Goal: Information Seeking & Learning: Compare options

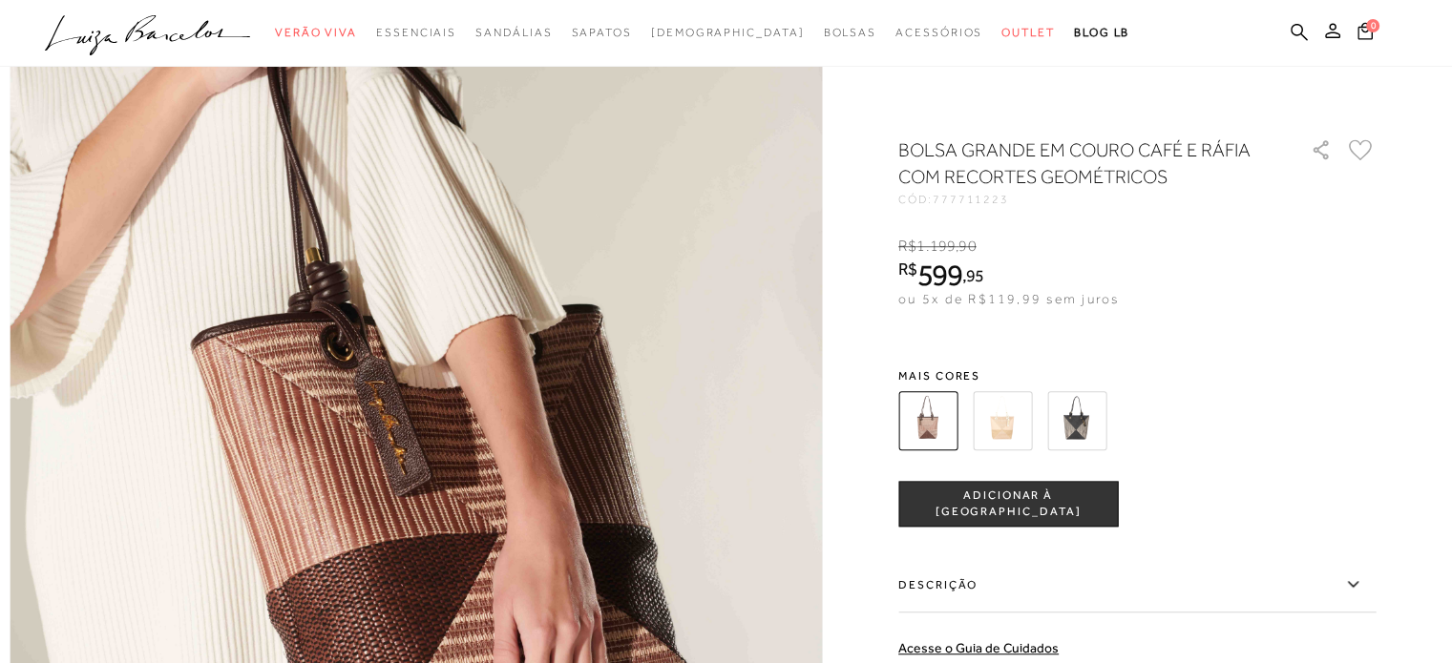
scroll to position [1336, 0]
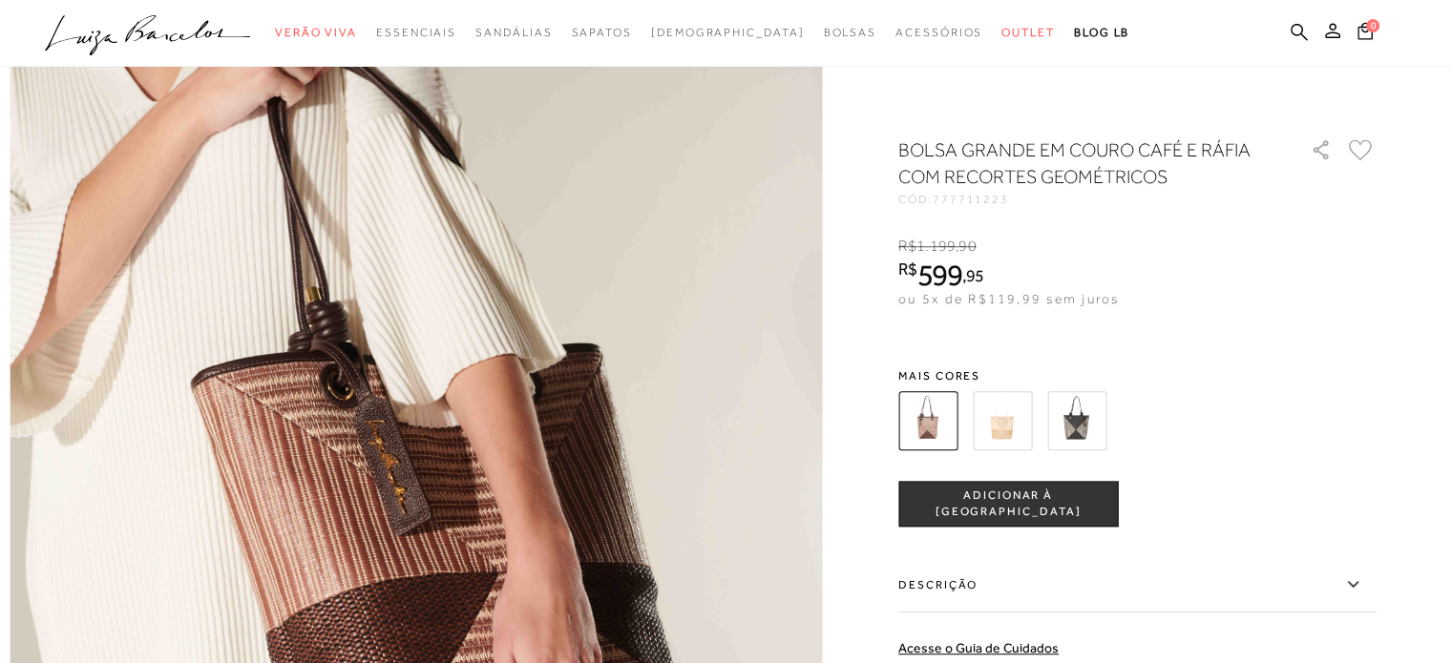
drag, startPoint x: 1016, startPoint y: 411, endPoint x: 1025, endPoint y: 410, distance: 9.6
click at [1016, 411] on img at bounding box center [1002, 420] width 59 height 59
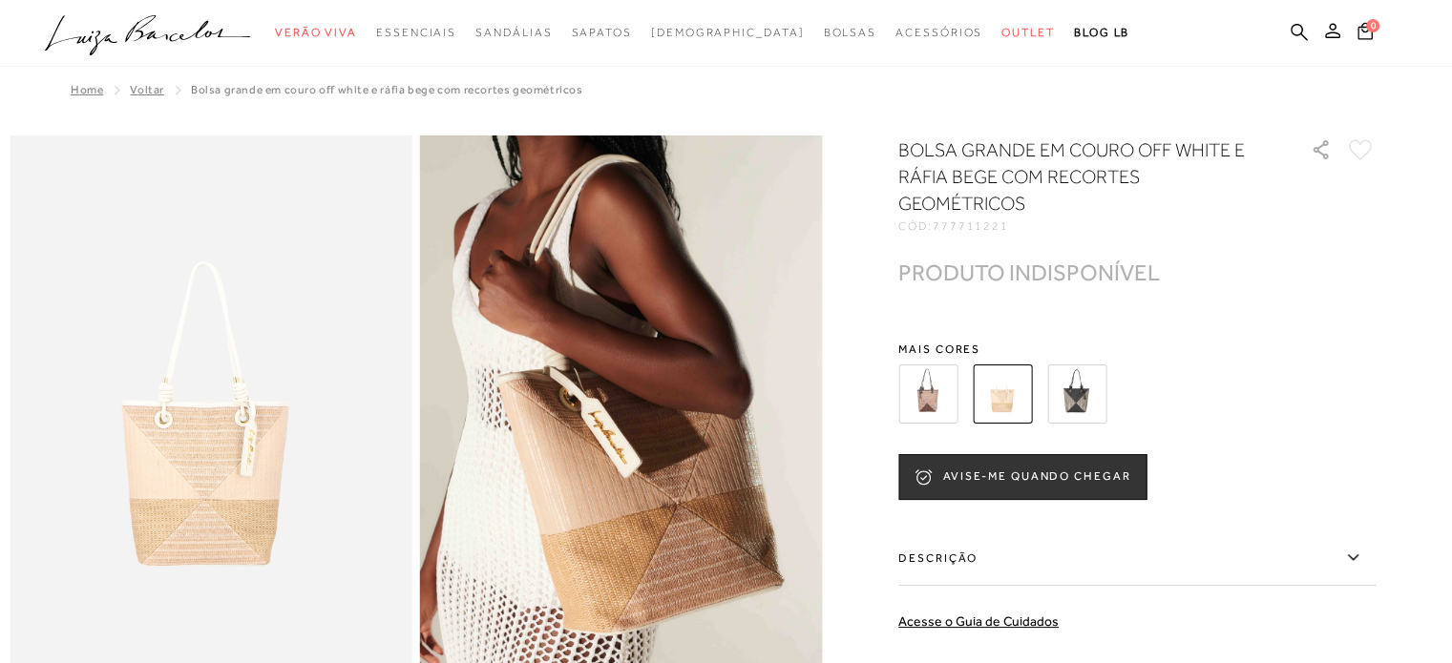
click at [1075, 393] on img at bounding box center [1076, 394] width 59 height 59
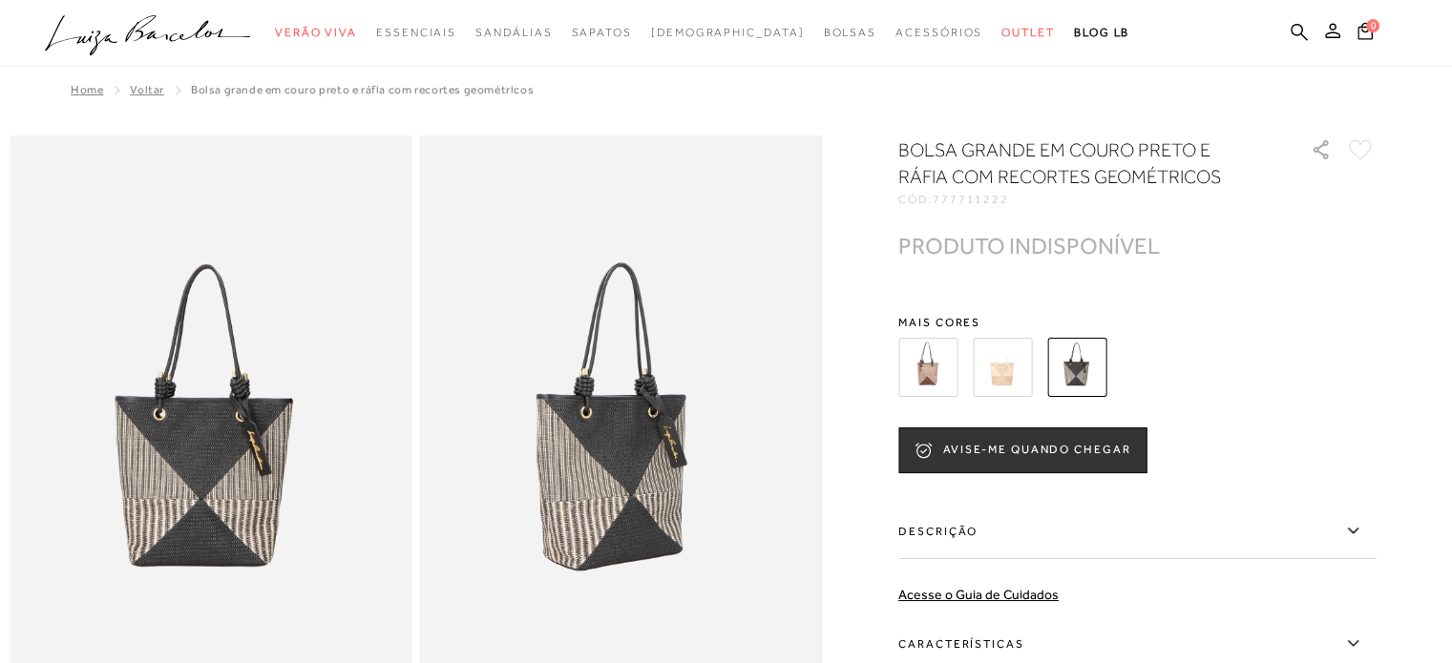
click at [932, 365] on img at bounding box center [927, 367] width 59 height 59
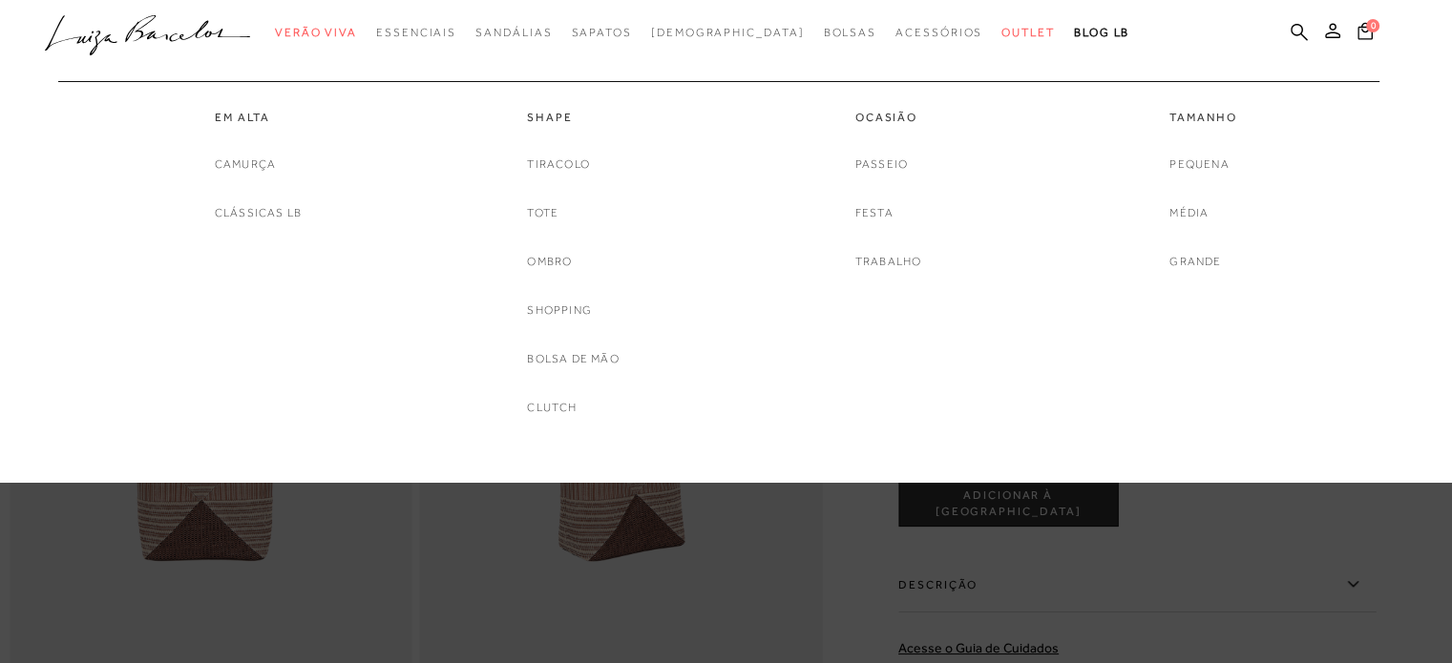
click at [557, 67] on div "categoryHeader .a{fill-rule:evenodd;} Verão Viva Em alta Favoritos das Influenc…" at bounding box center [712, 33] width 1452 height 67
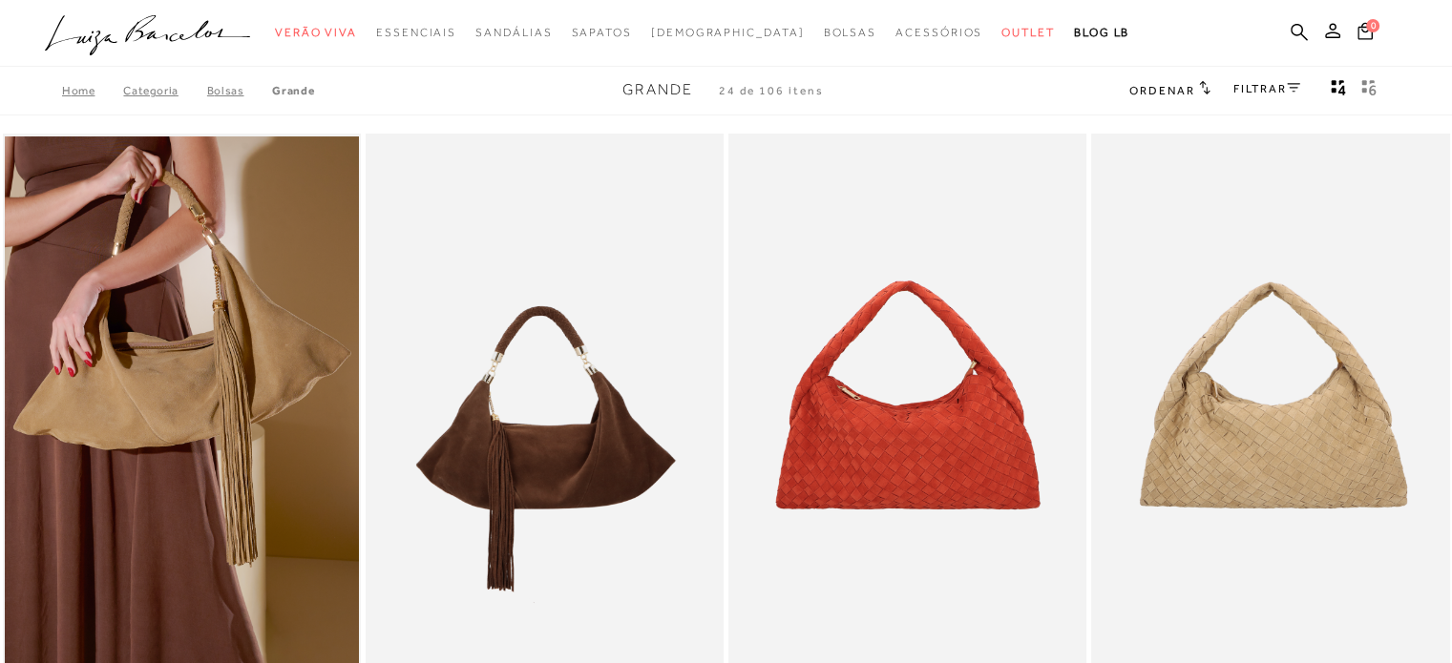
click at [1233, 83] on link "FILTRAR" at bounding box center [1266, 88] width 67 height 13
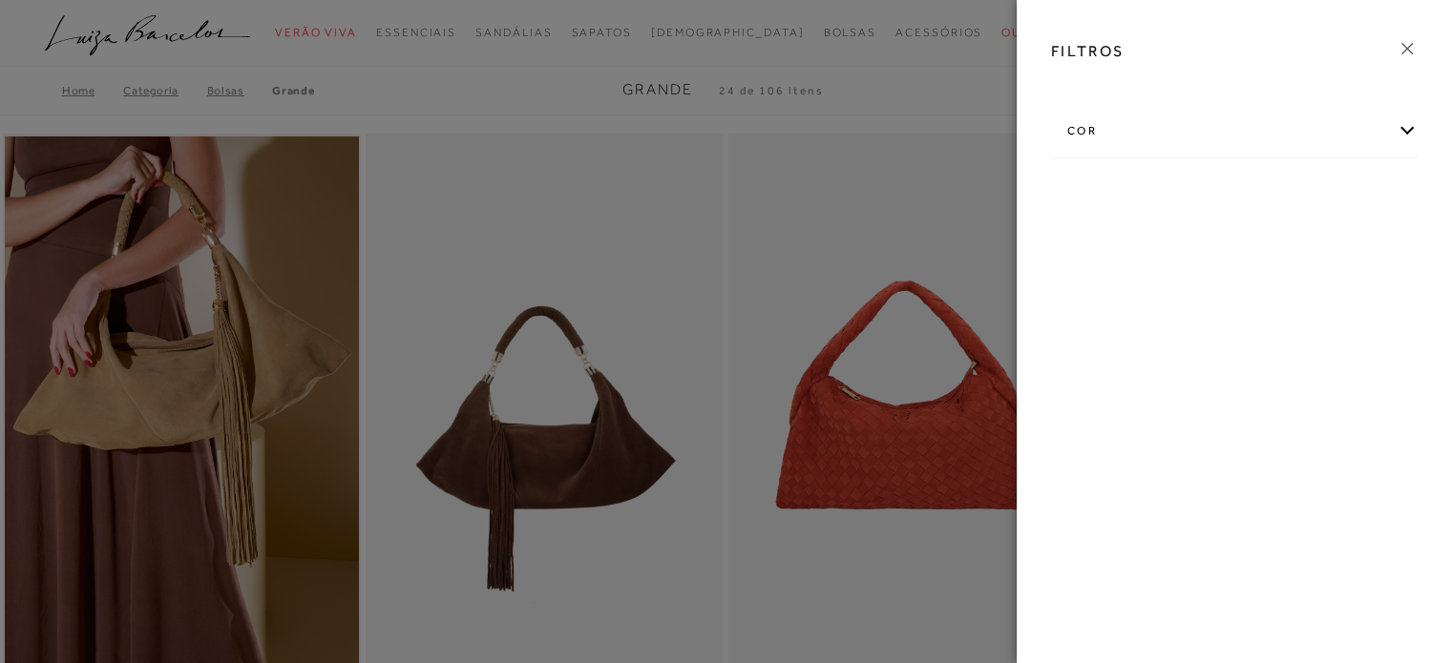
click at [1417, 45] on div "FILTROS" at bounding box center [1234, 52] width 397 height 50
click at [1400, 52] on icon at bounding box center [1406, 48] width 21 height 21
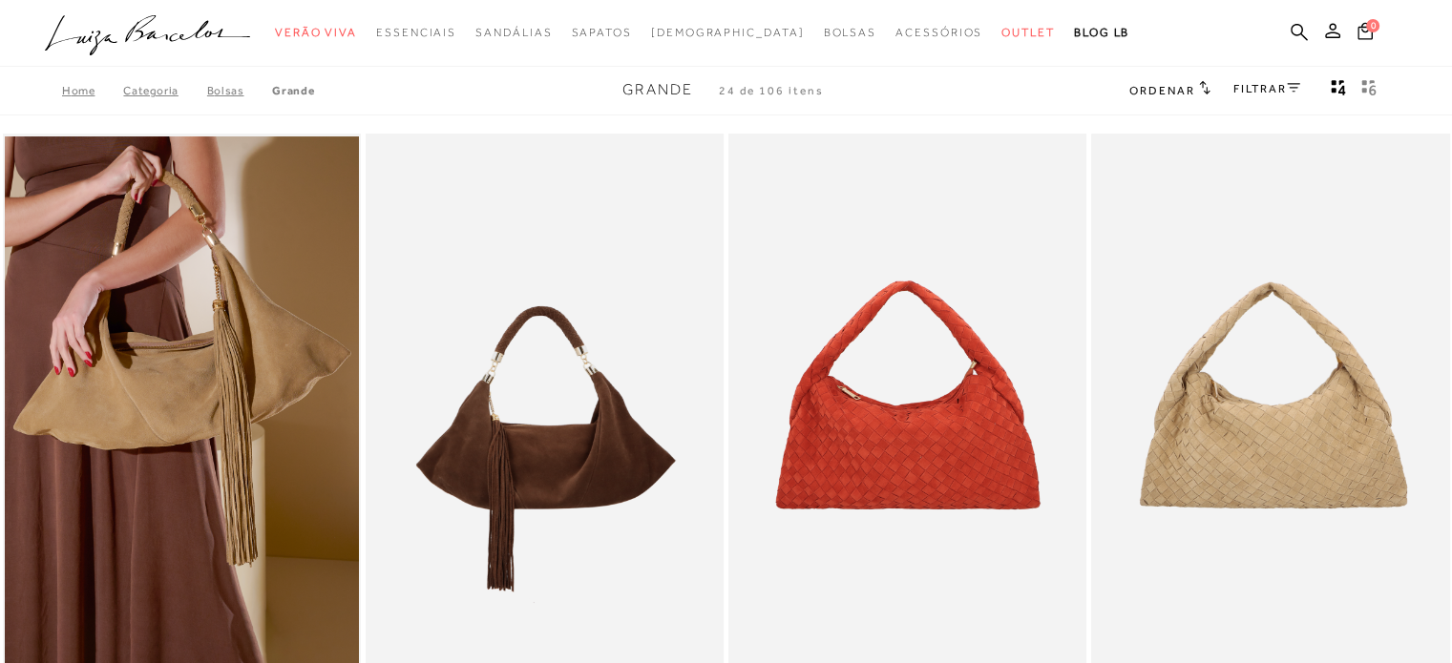
click at [1204, 92] on icon at bounding box center [1204, 87] width 10 height 13
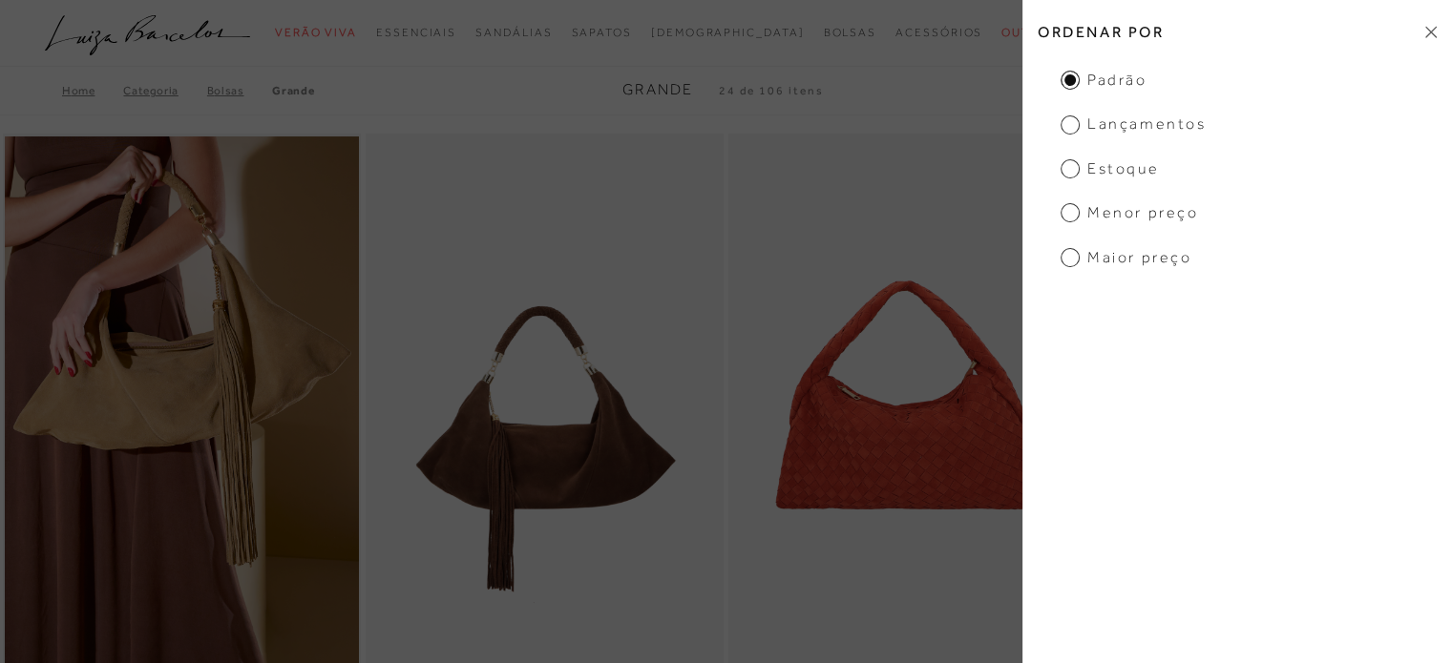
click at [1165, 209] on span "Menor preço" at bounding box center [1128, 212] width 137 height 21
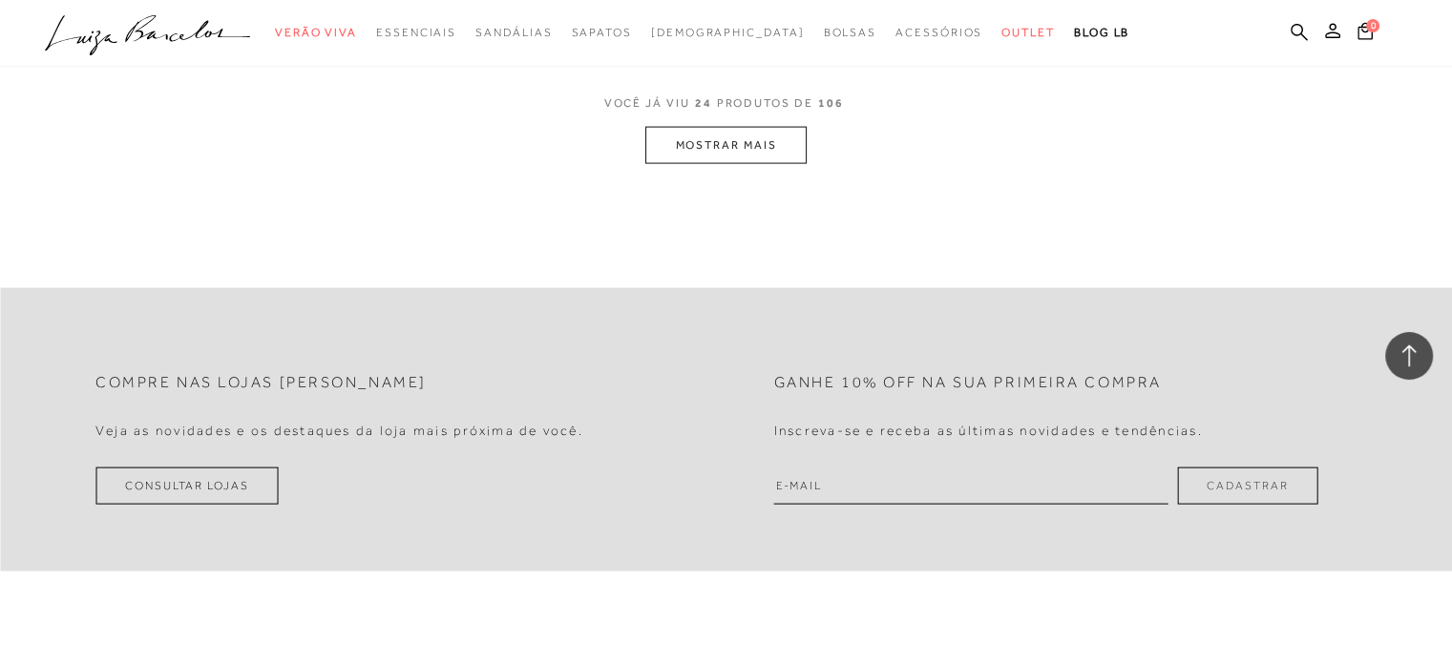
scroll to position [4009, 0]
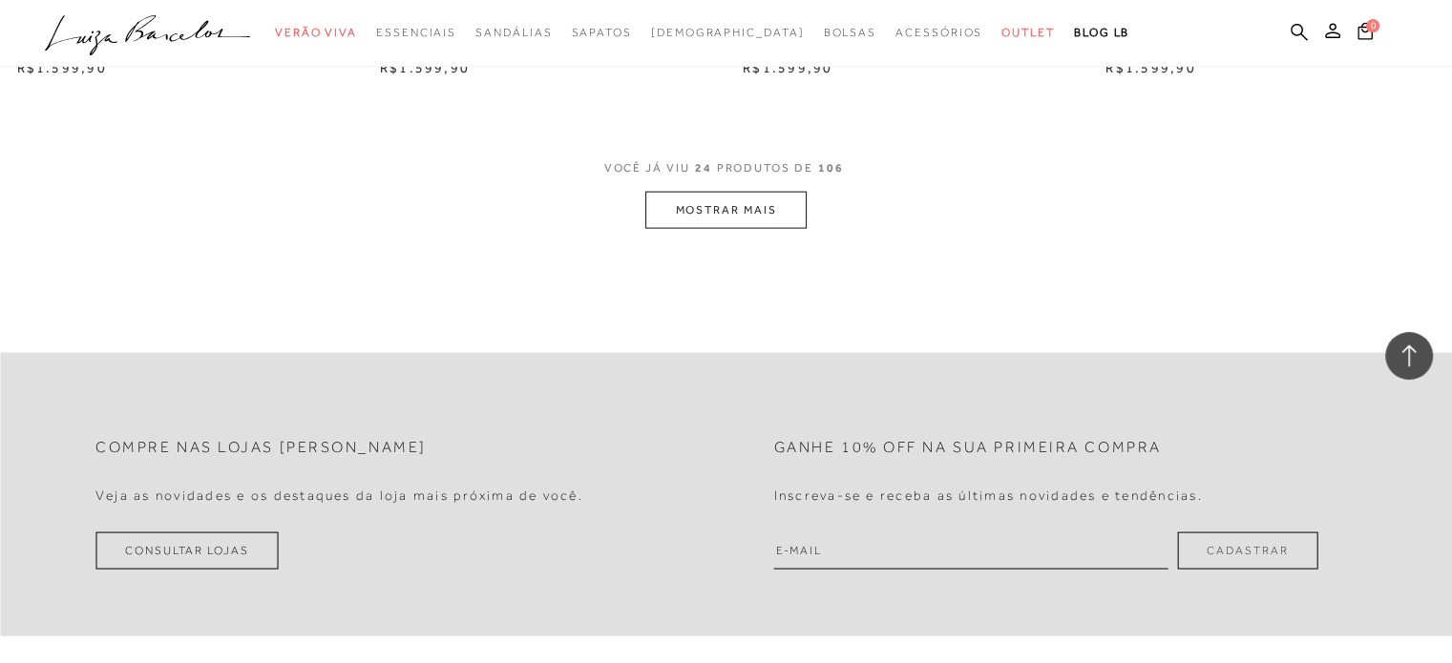
click at [750, 205] on button "MOSTRAR MAIS" at bounding box center [725, 210] width 160 height 37
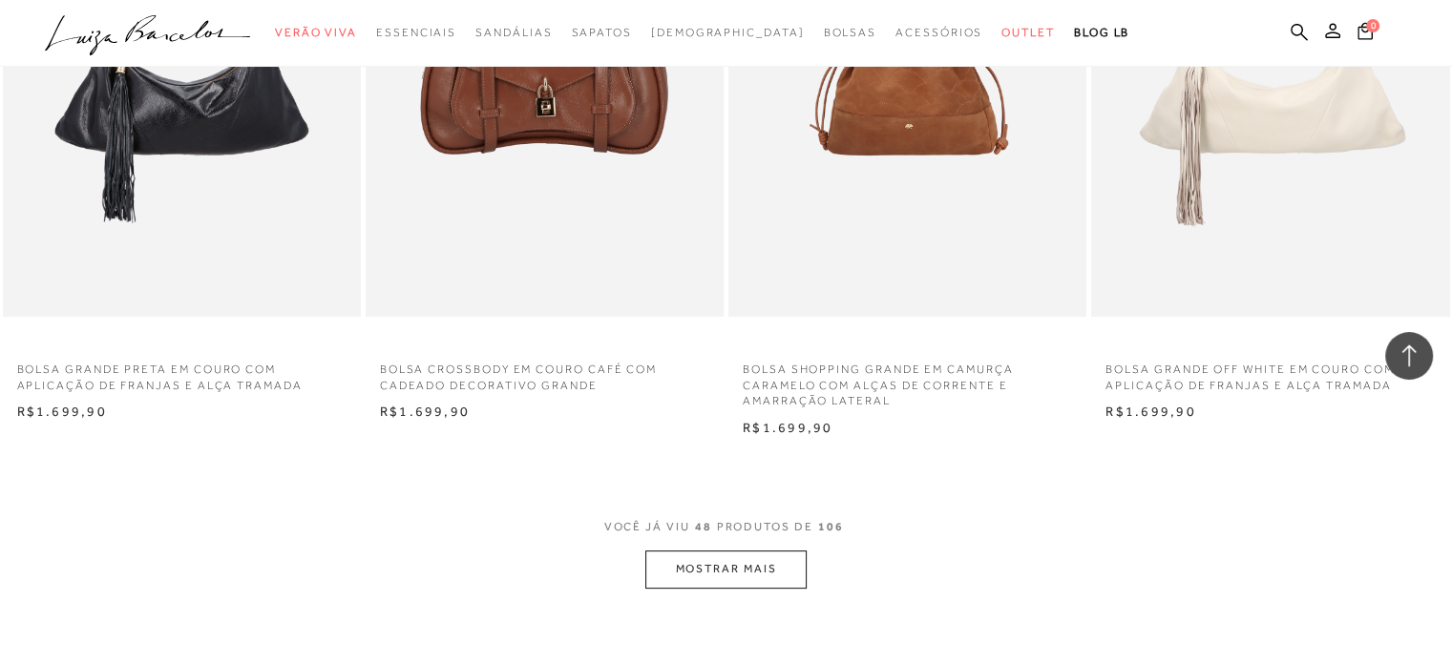
scroll to position [7827, 0]
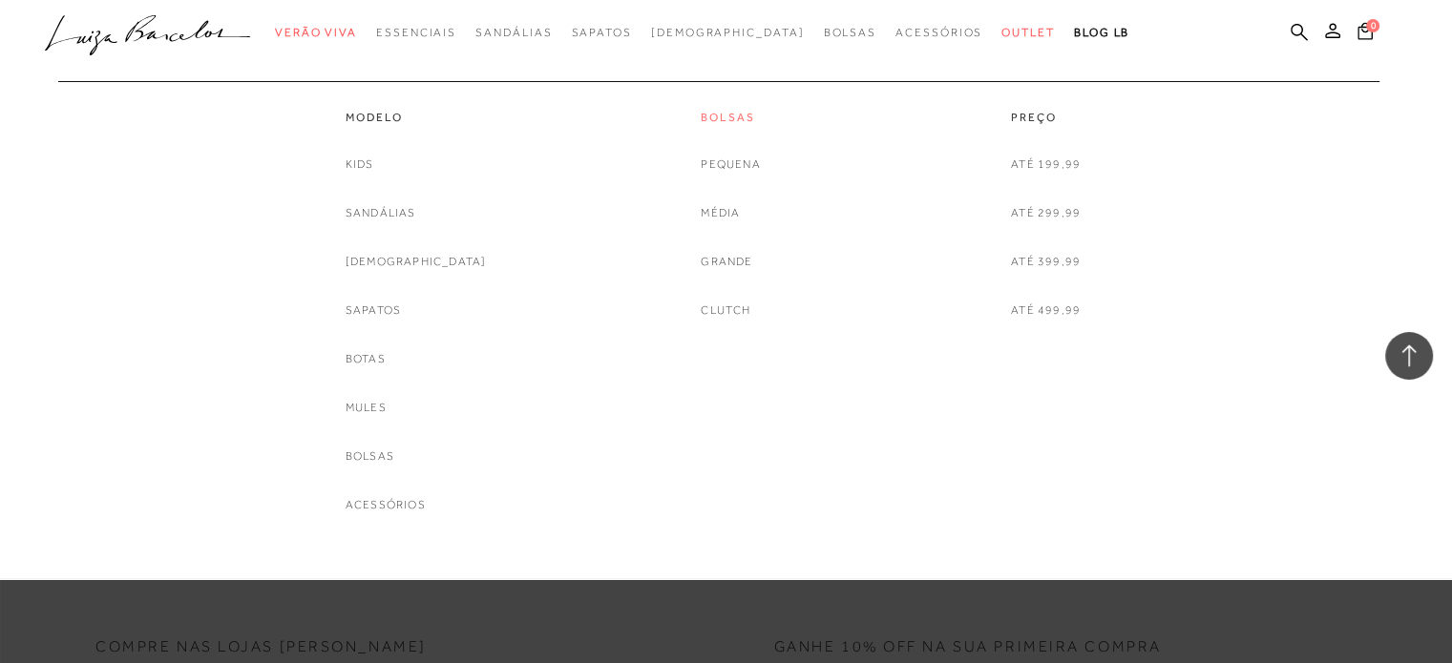
click at [729, 110] on link "Bolsas" at bounding box center [730, 118] width 59 height 16
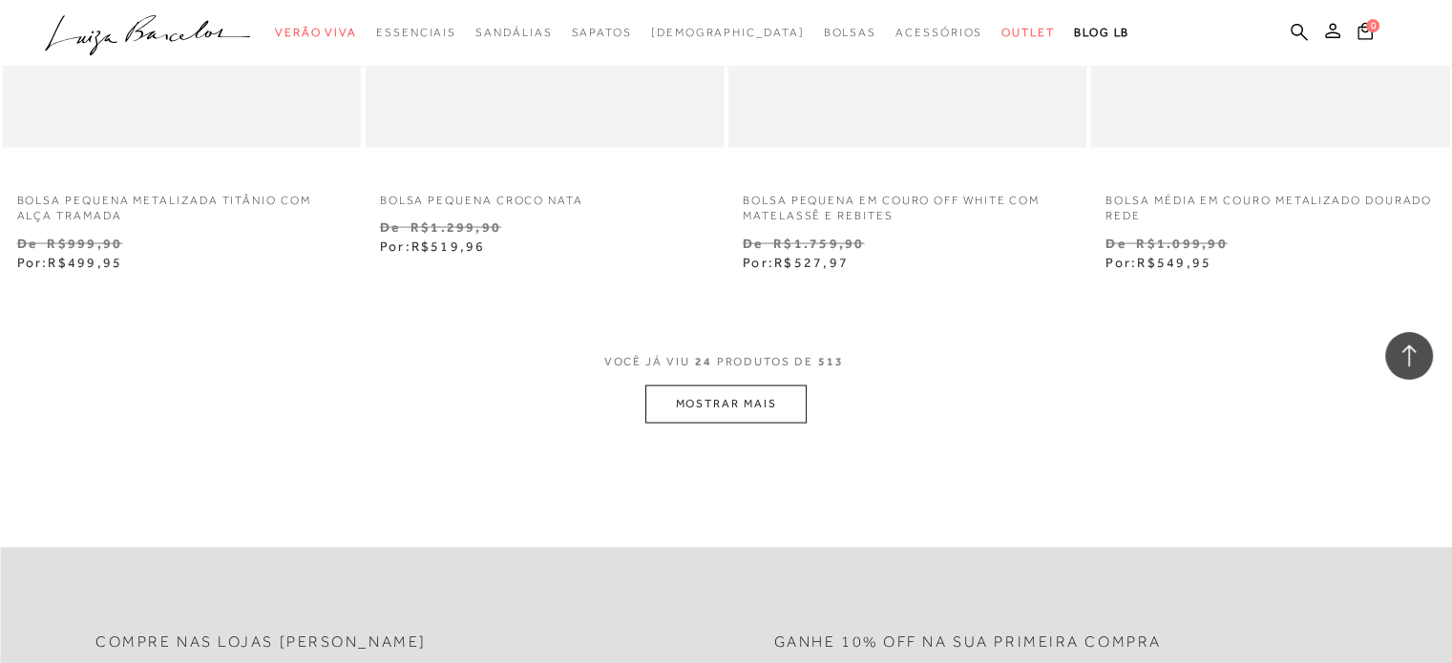
scroll to position [4200, 0]
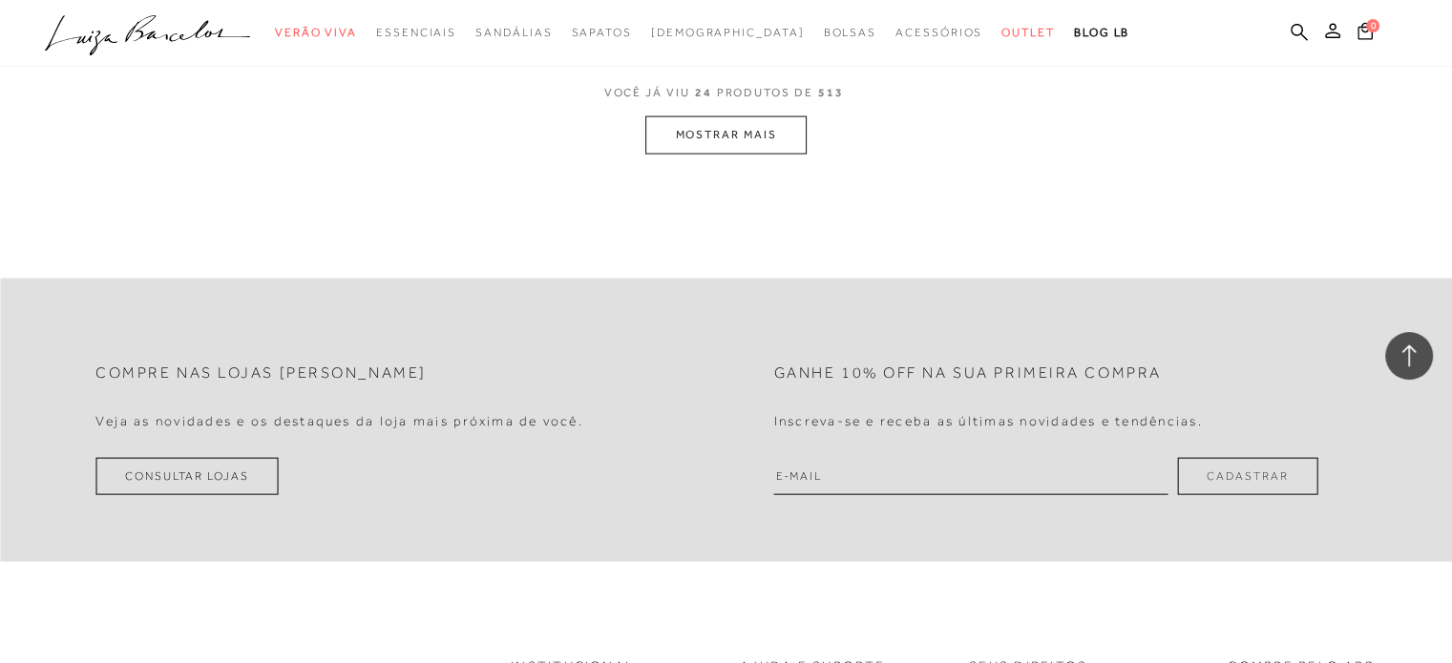
click at [775, 137] on button "MOSTRAR MAIS" at bounding box center [725, 134] width 160 height 37
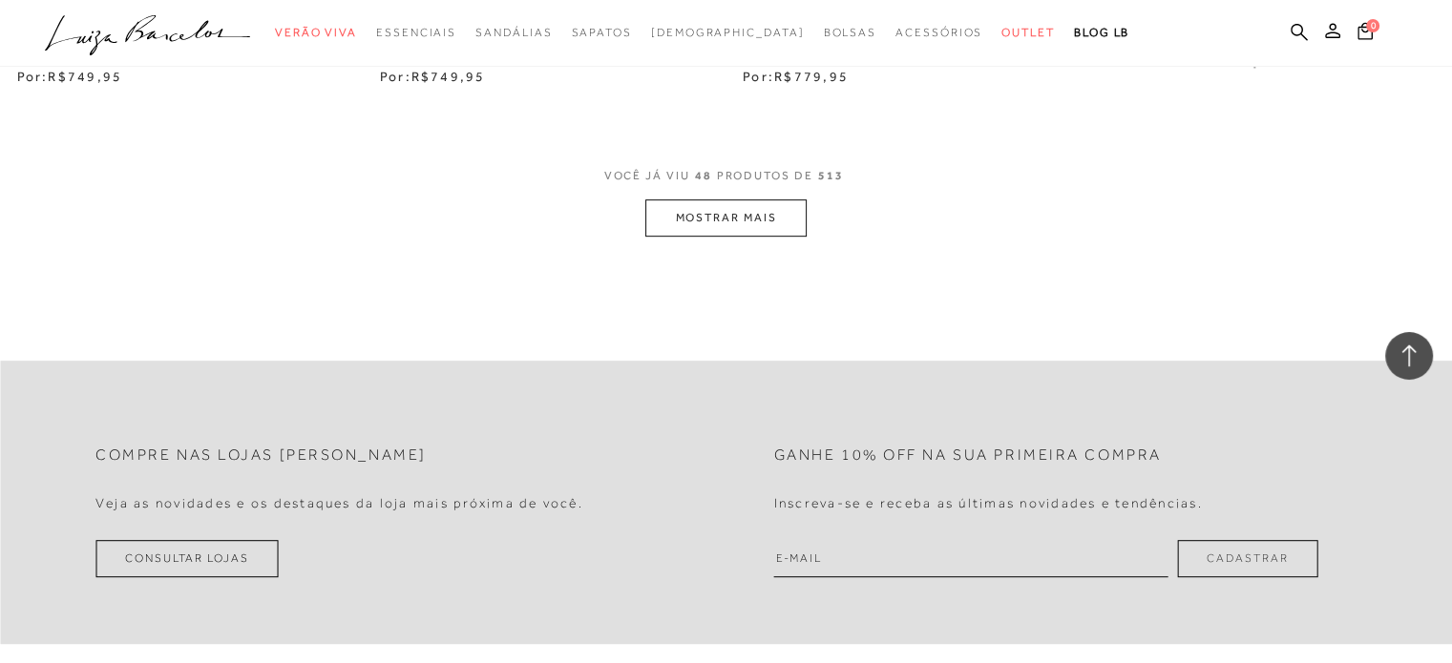
scroll to position [8209, 0]
click at [756, 214] on button "MOSTRAR MAIS" at bounding box center [725, 216] width 160 height 37
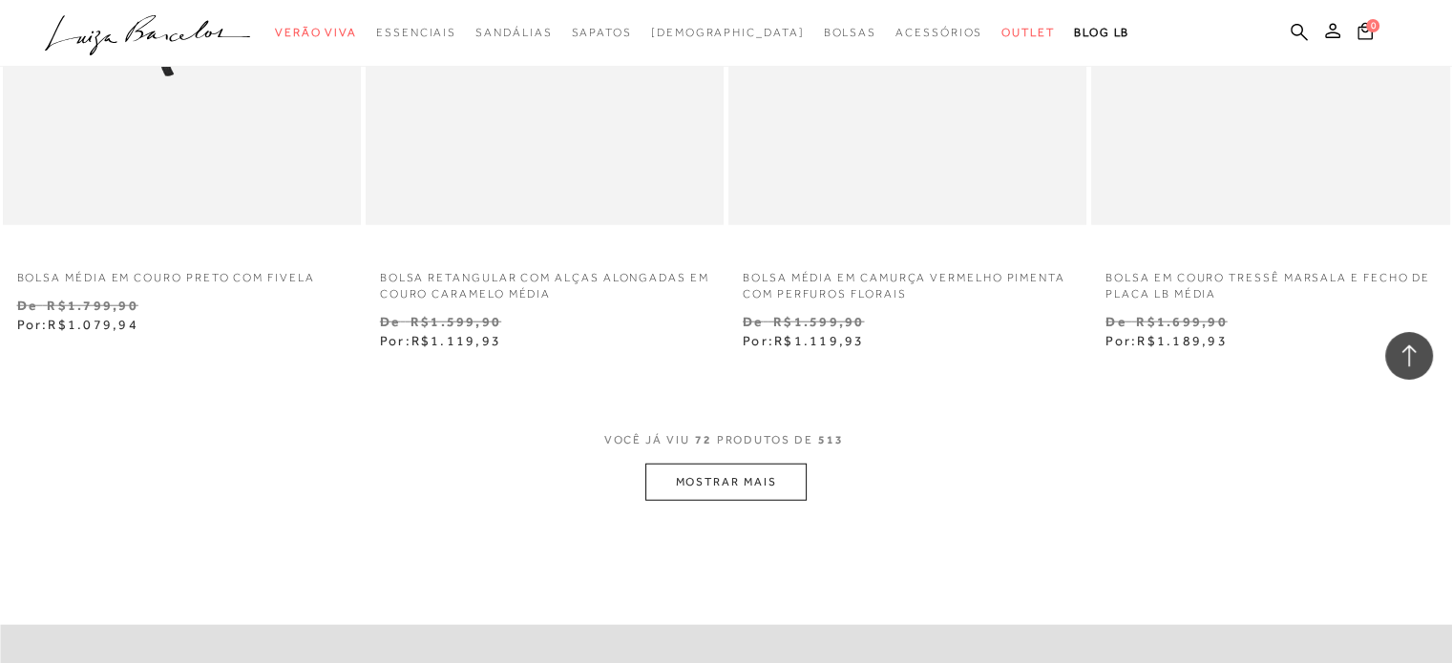
scroll to position [12123, 0]
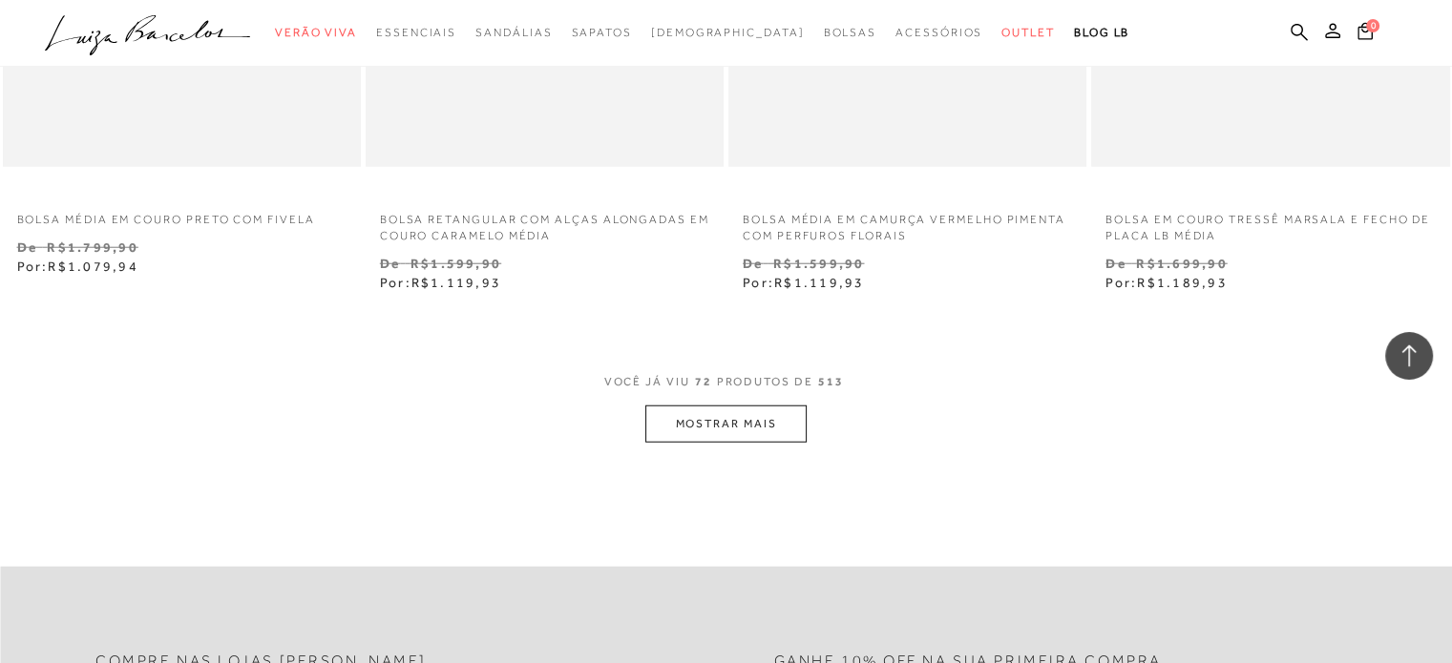
click at [738, 425] on button "MOSTRAR MAIS" at bounding box center [725, 424] width 160 height 37
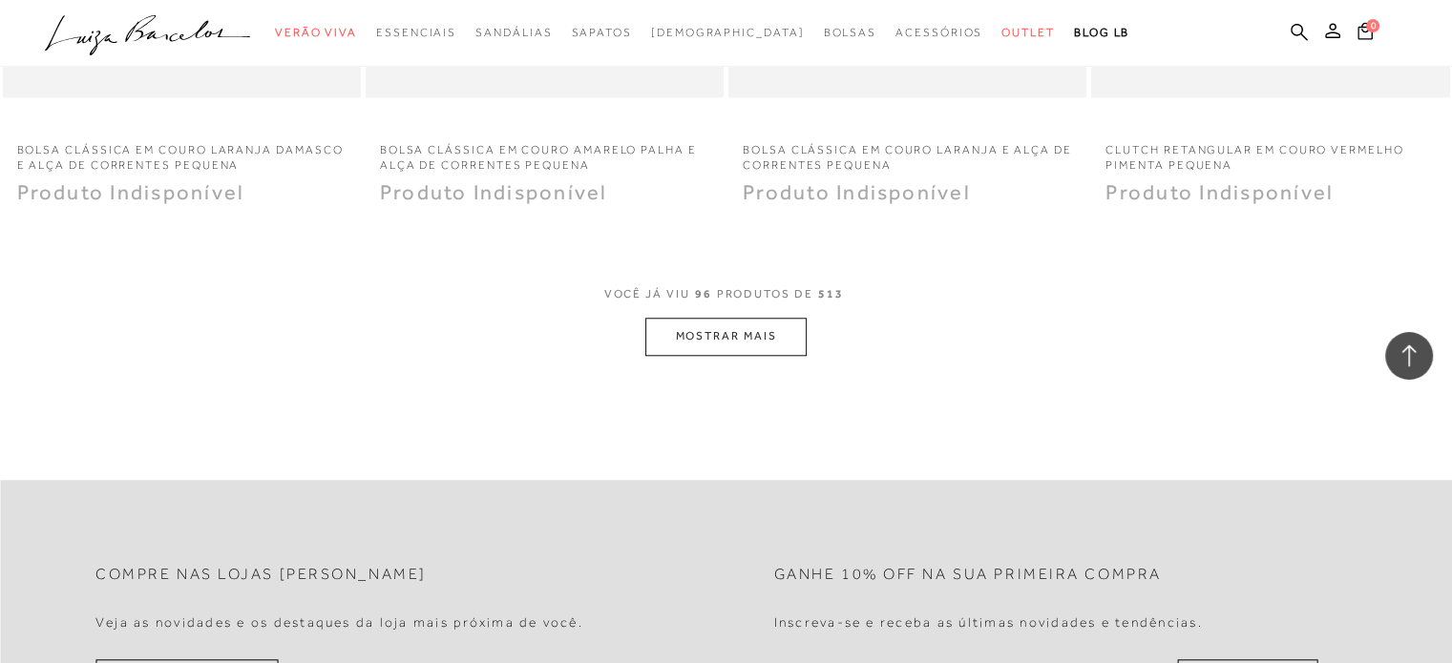
scroll to position [16266, 0]
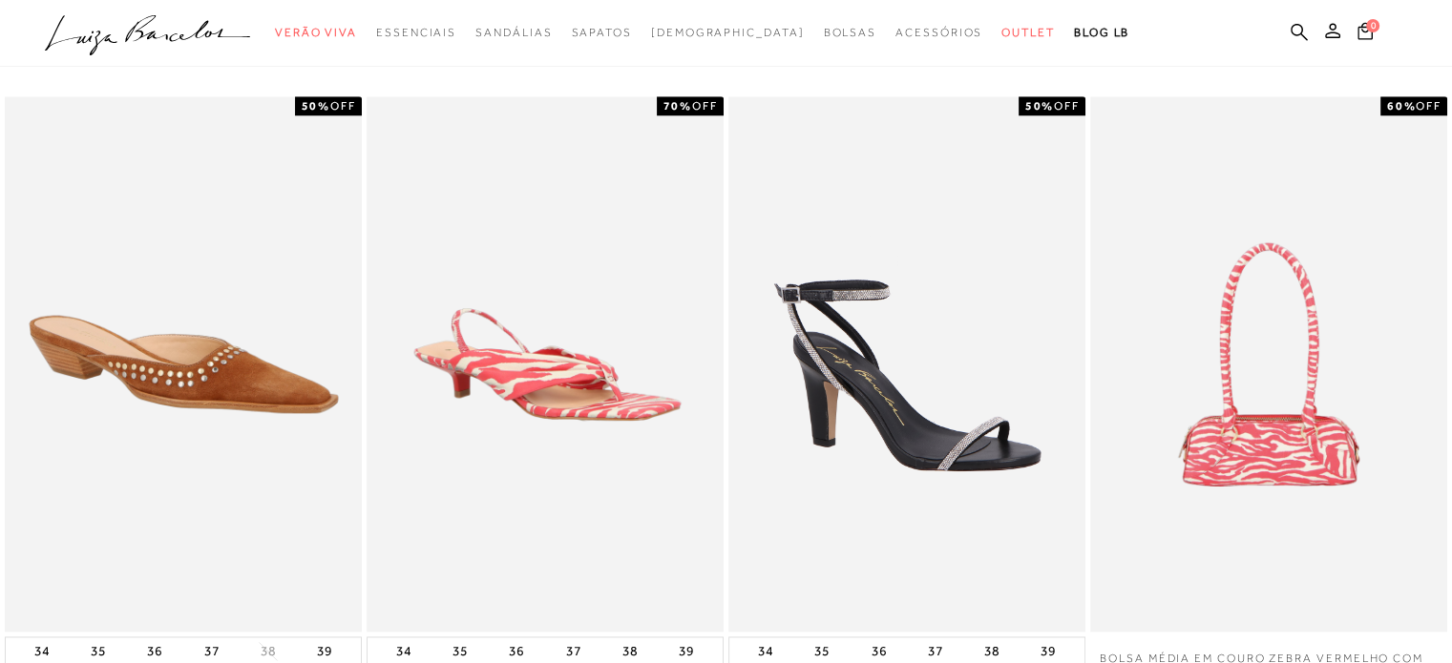
scroll to position [2386, 0]
